Goal: Task Accomplishment & Management: Complete application form

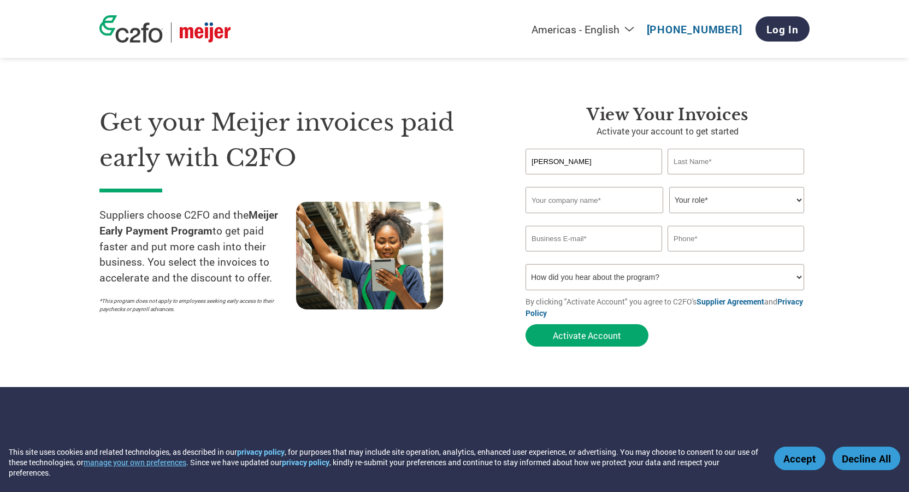
type input "[PERSON_NAME]"
type input "Pidruzny"
paste input "Premier Corporate Security"
type input "Premier Corporate Security"
select select "PRESIDENT"
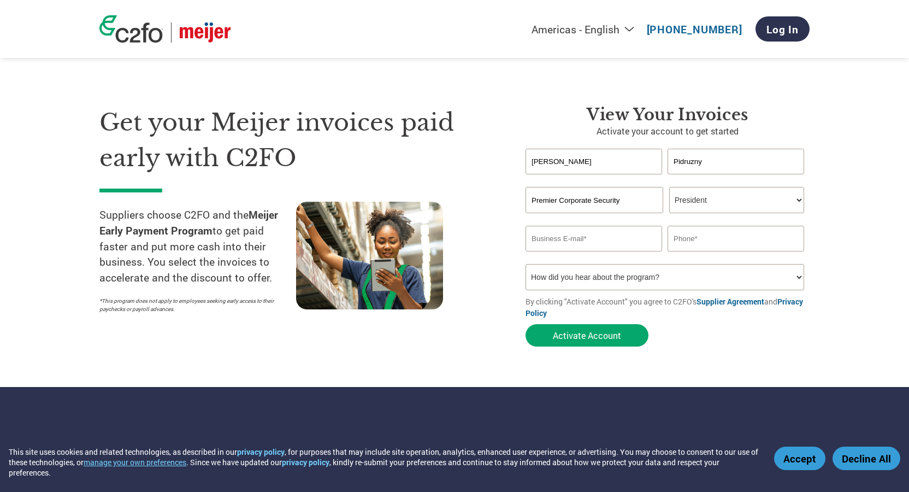
paste input "[PERSON_NAME][EMAIL_ADDRESS][DOMAIN_NAME]"
type input "[PERSON_NAME][EMAIL_ADDRESS][DOMAIN_NAME]"
type input "2482073976"
select select "Email"
click at [570, 334] on button "Activate Account" at bounding box center [587, 335] width 123 height 22
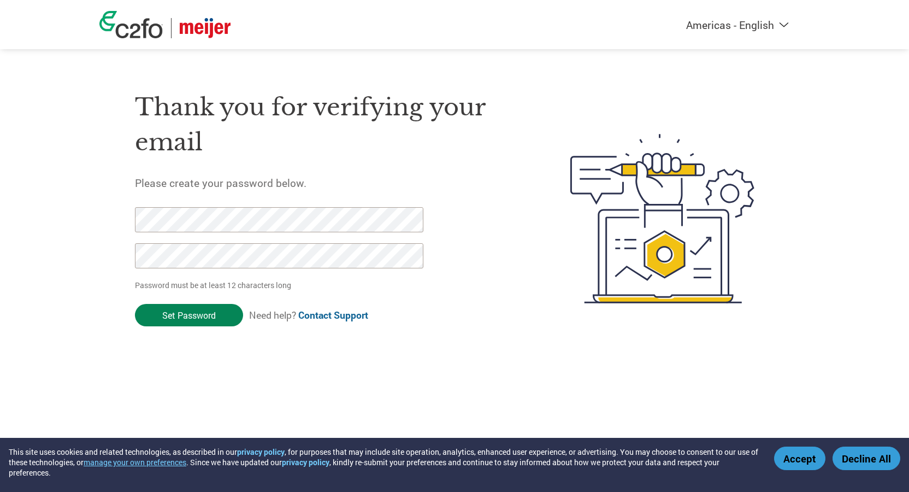
click at [200, 314] on input "Set Password" at bounding box center [189, 315] width 108 height 22
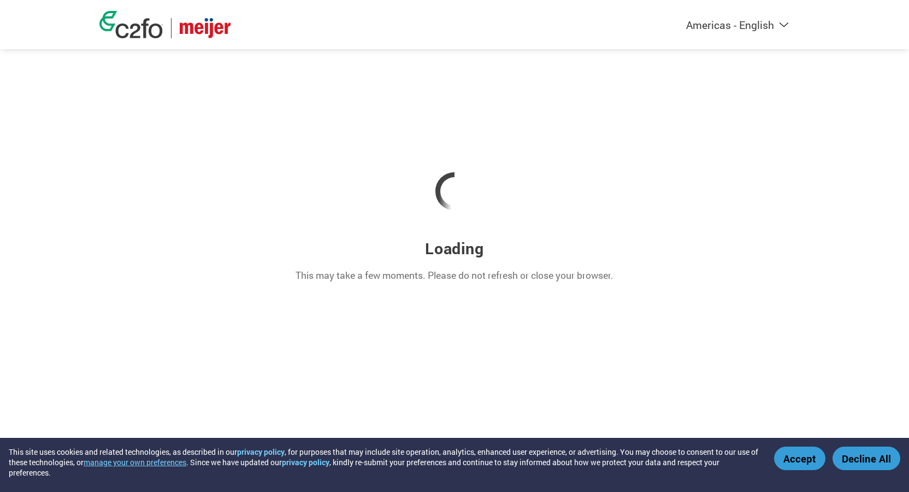
click at [802, 460] on button "Accept" at bounding box center [799, 457] width 51 height 23
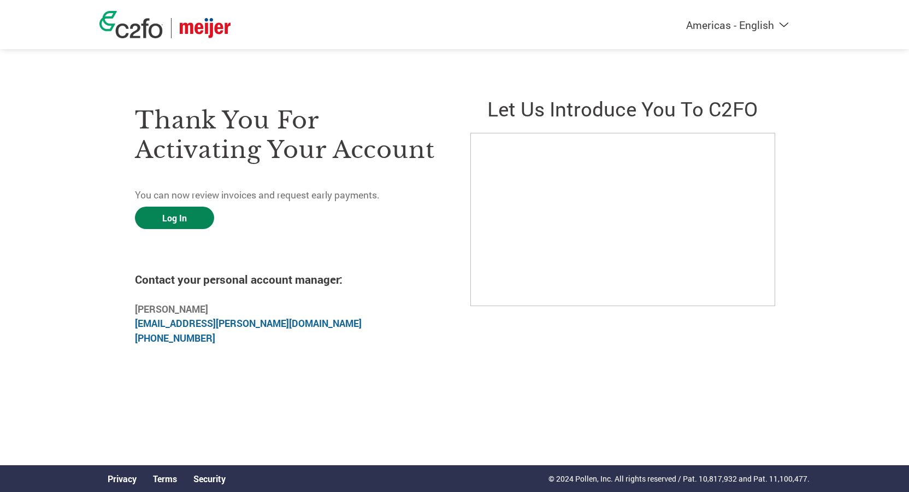
click at [179, 215] on link "Log In" at bounding box center [174, 218] width 79 height 22
